Goal: Navigation & Orientation: Find specific page/section

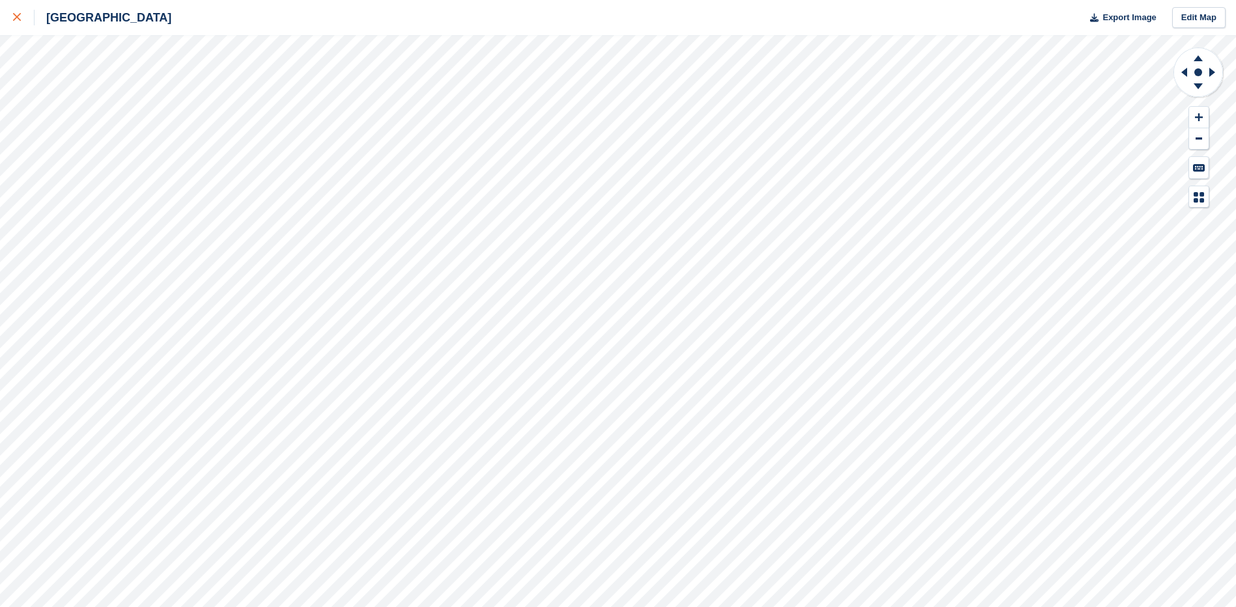
click at [16, 17] on icon at bounding box center [17, 17] width 8 height 8
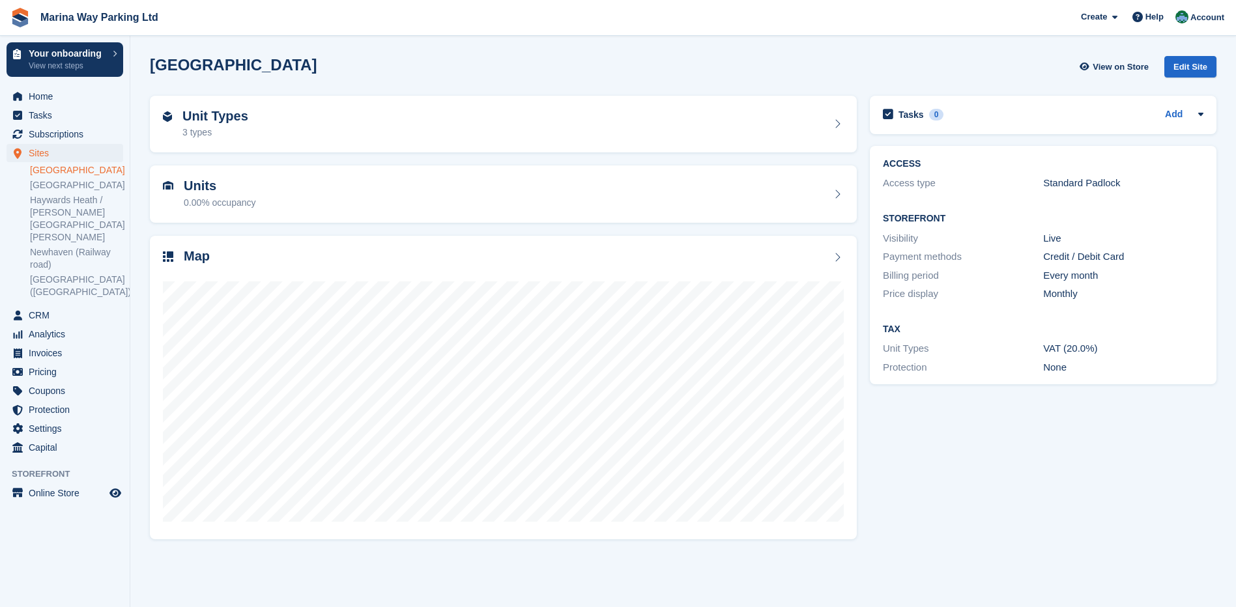
click at [48, 169] on link "[GEOGRAPHIC_DATA]" at bounding box center [76, 170] width 93 height 12
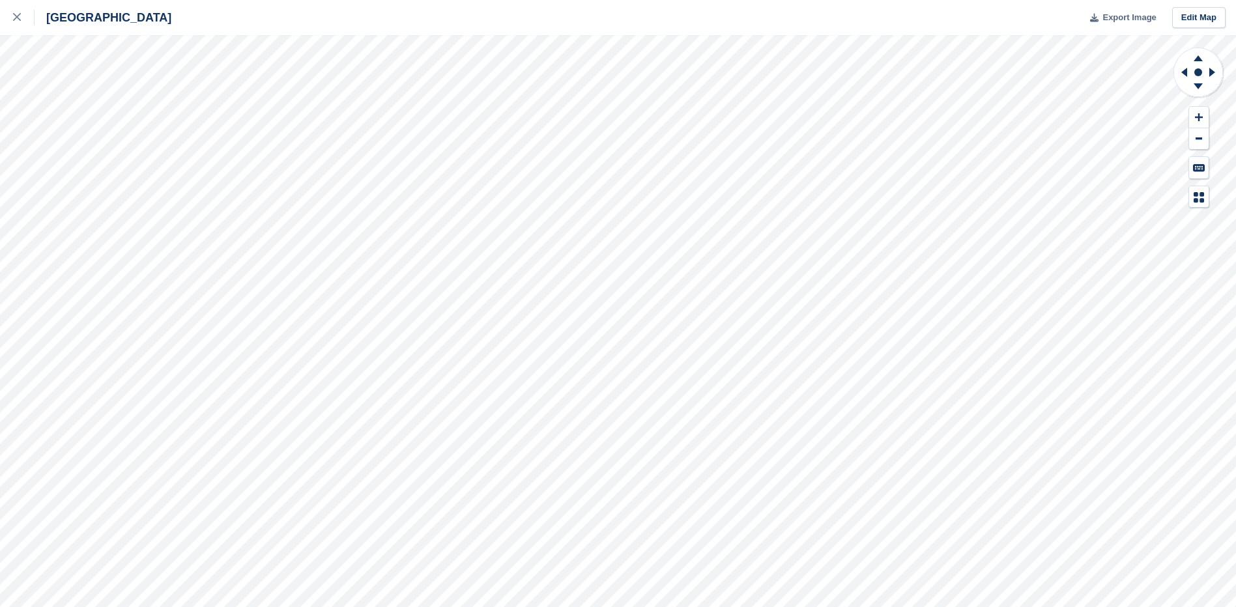
click at [1130, 17] on span "Export Image" at bounding box center [1128, 17] width 53 height 13
click at [14, 16] on icon at bounding box center [17, 17] width 8 height 8
